Goal: Task Accomplishment & Management: Use online tool/utility

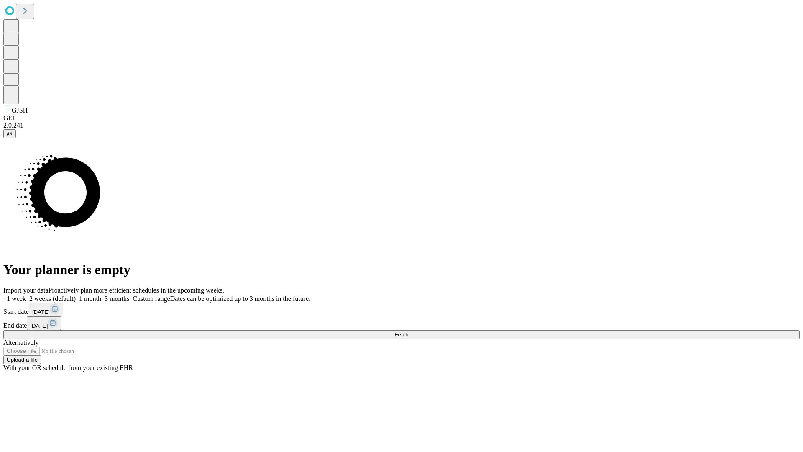
click at [101, 295] on label "1 month" at bounding box center [89, 298] width 26 height 7
click at [408, 331] on span "Fetch" at bounding box center [401, 334] width 14 height 6
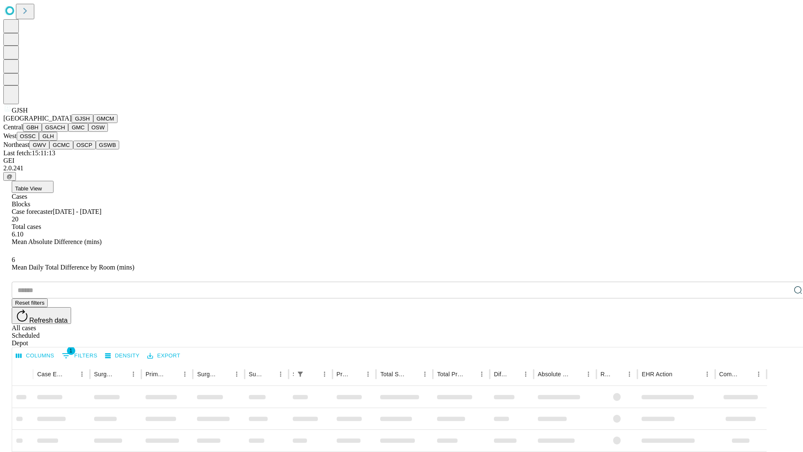
click at [93, 123] on button "GMCM" at bounding box center [105, 118] width 24 height 9
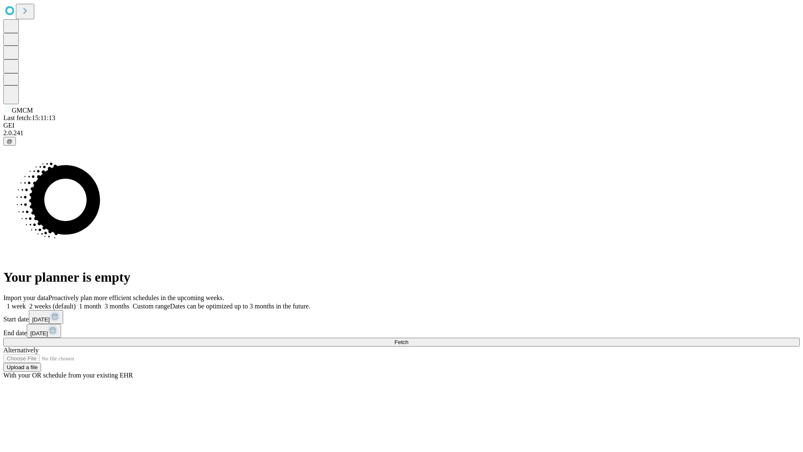
click at [101, 302] on label "1 month" at bounding box center [89, 305] width 26 height 7
click at [408, 339] on span "Fetch" at bounding box center [401, 342] width 14 height 6
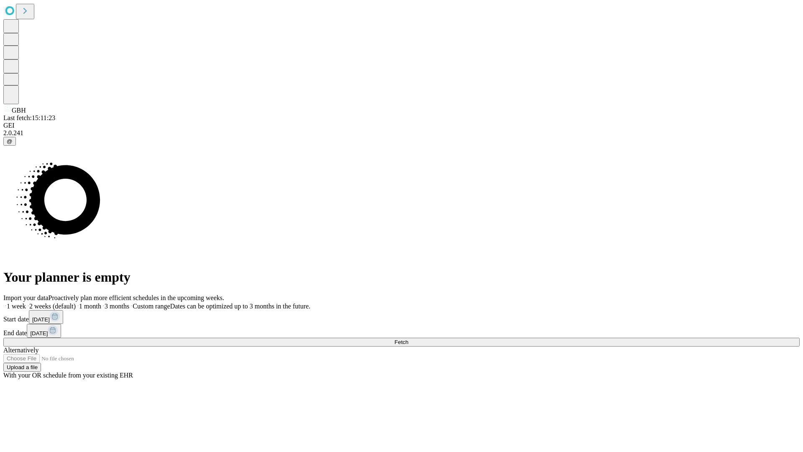
click at [101, 302] on label "1 month" at bounding box center [89, 305] width 26 height 7
click at [408, 339] on span "Fetch" at bounding box center [401, 342] width 14 height 6
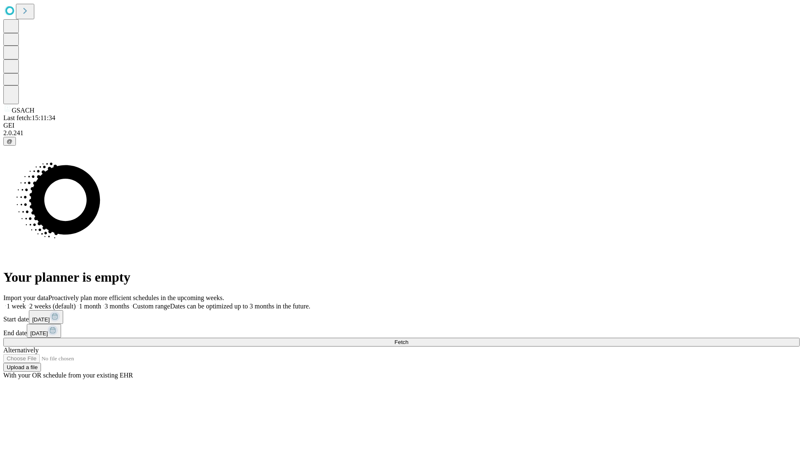
click at [408, 339] on span "Fetch" at bounding box center [401, 342] width 14 height 6
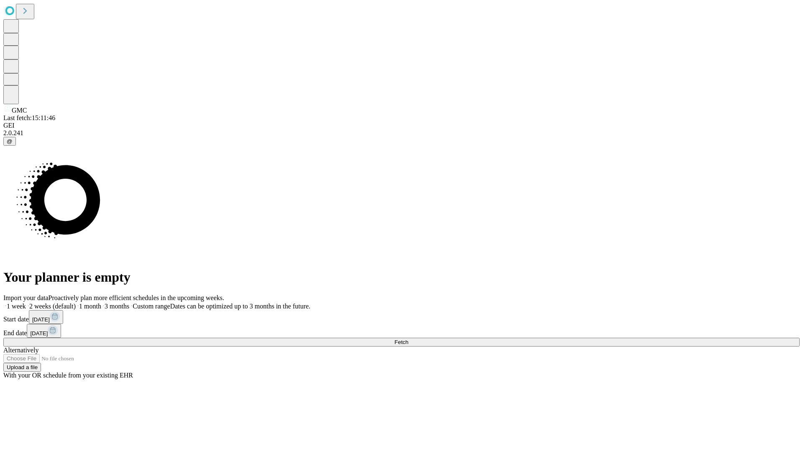
click at [101, 302] on label "1 month" at bounding box center [89, 305] width 26 height 7
click at [408, 339] on span "Fetch" at bounding box center [401, 342] width 14 height 6
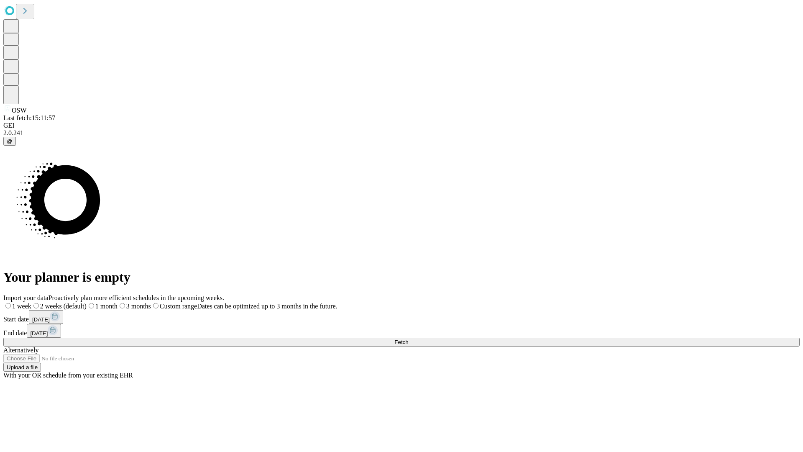
click at [118, 302] on label "1 month" at bounding box center [102, 305] width 31 height 7
click at [408, 339] on span "Fetch" at bounding box center [401, 342] width 14 height 6
click at [101, 302] on label "1 month" at bounding box center [89, 305] width 26 height 7
click at [408, 339] on span "Fetch" at bounding box center [401, 342] width 14 height 6
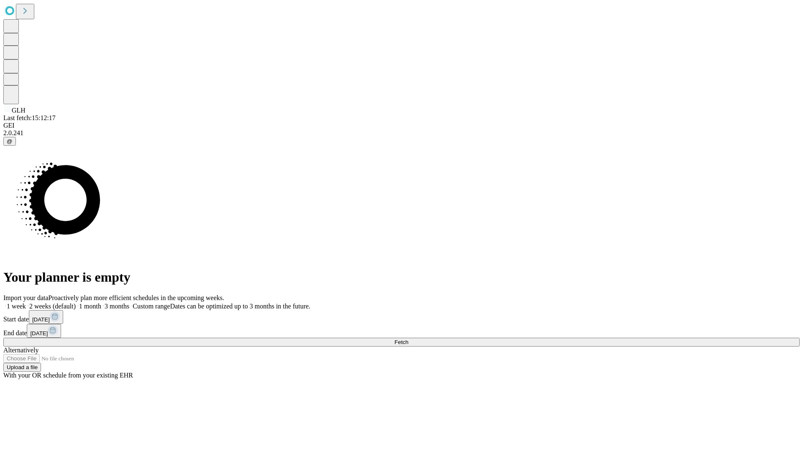
click at [101, 302] on label "1 month" at bounding box center [89, 305] width 26 height 7
click at [408, 339] on span "Fetch" at bounding box center [401, 342] width 14 height 6
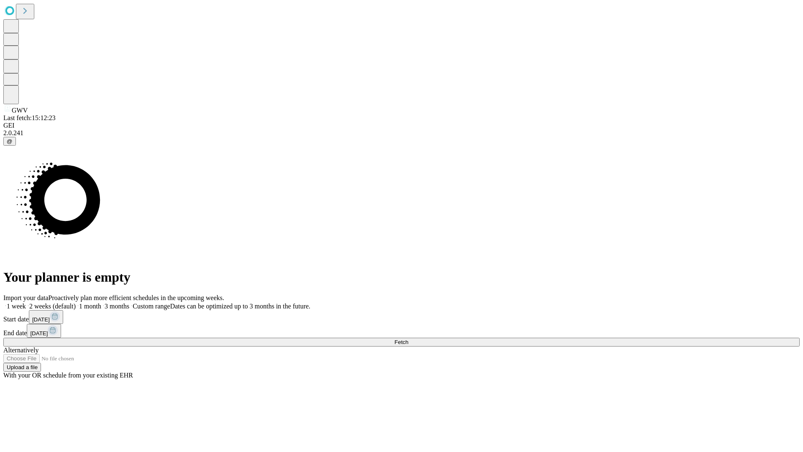
click at [408, 339] on span "Fetch" at bounding box center [401, 342] width 14 height 6
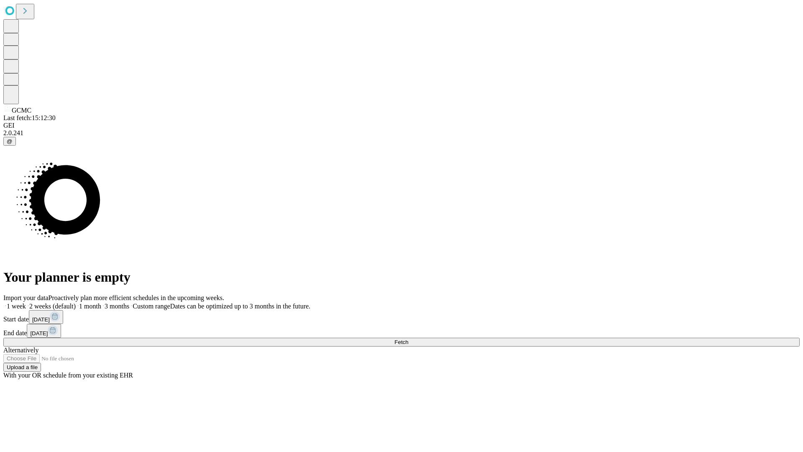
click at [408, 339] on span "Fetch" at bounding box center [401, 342] width 14 height 6
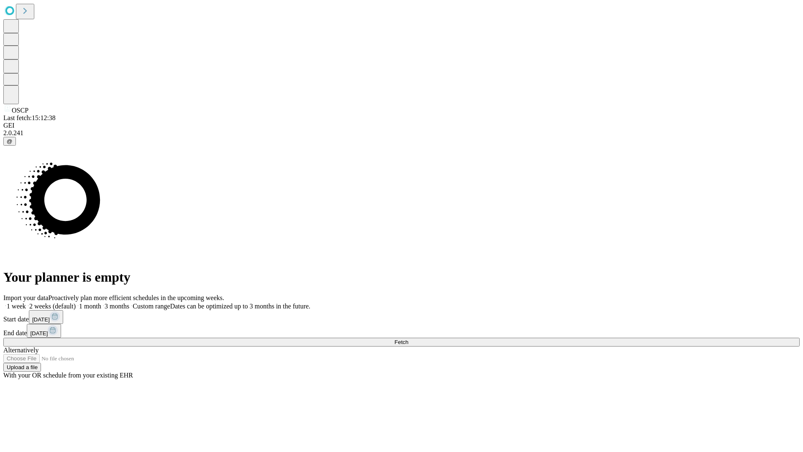
click at [408, 339] on span "Fetch" at bounding box center [401, 342] width 14 height 6
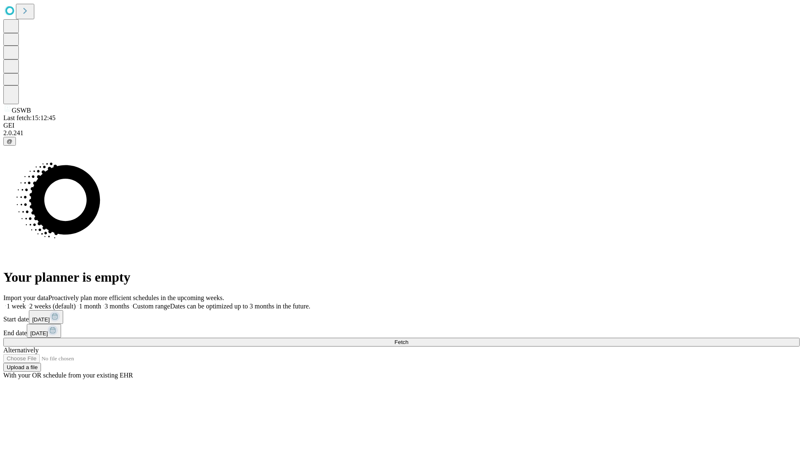
click at [101, 302] on label "1 month" at bounding box center [89, 305] width 26 height 7
click at [408, 339] on span "Fetch" at bounding box center [401, 342] width 14 height 6
